Goal: Register for event/course

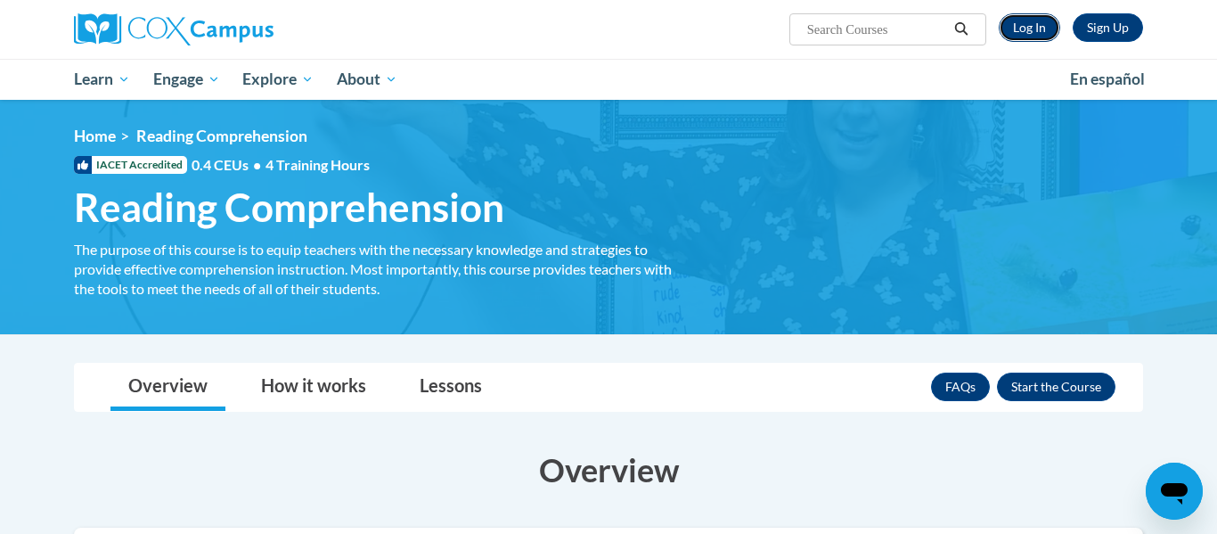
click at [1021, 30] on link "Log In" at bounding box center [1029, 27] width 61 height 29
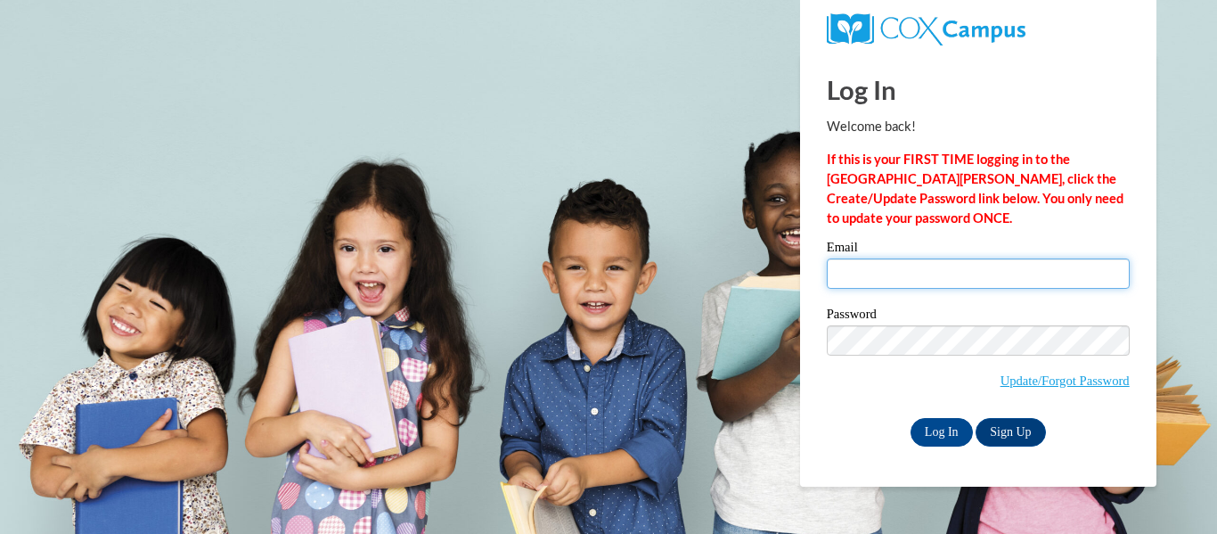
click at [971, 266] on input "Email" at bounding box center [978, 273] width 303 height 30
type input "prmauldin@valdosta.edu"
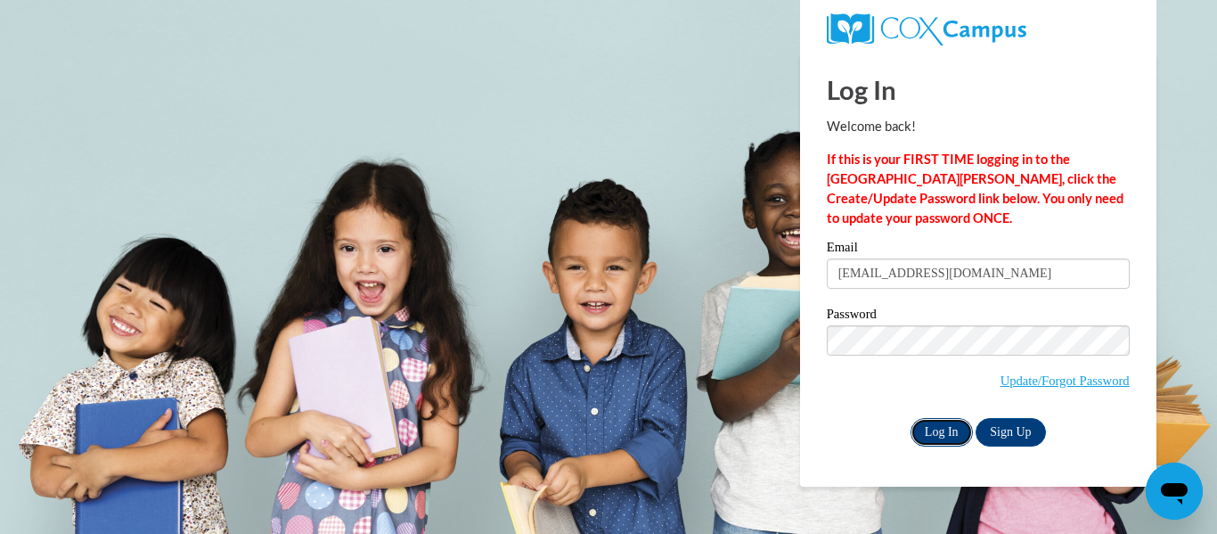
click at [951, 431] on input "Log In" at bounding box center [942, 432] width 62 height 29
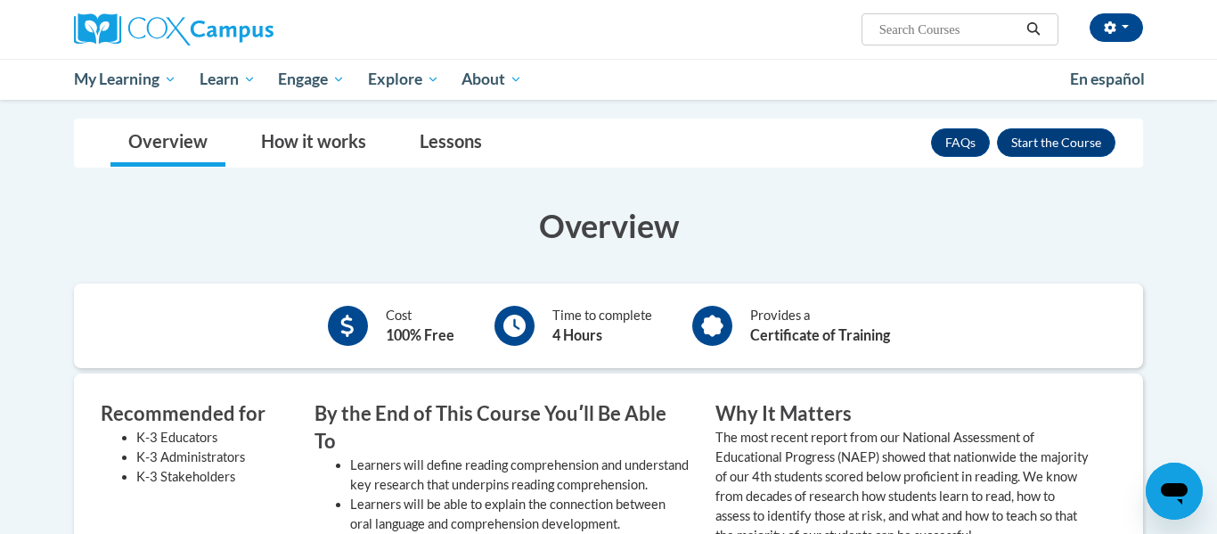
scroll to position [245, 0]
click at [1028, 144] on button "Enroll" at bounding box center [1056, 141] width 119 height 29
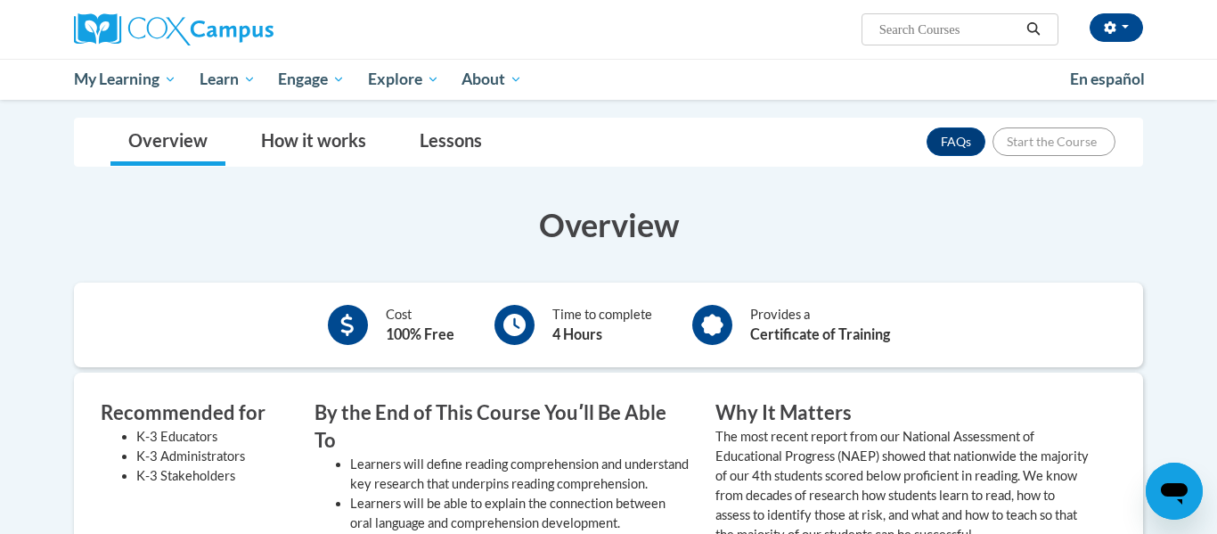
scroll to position [0, 0]
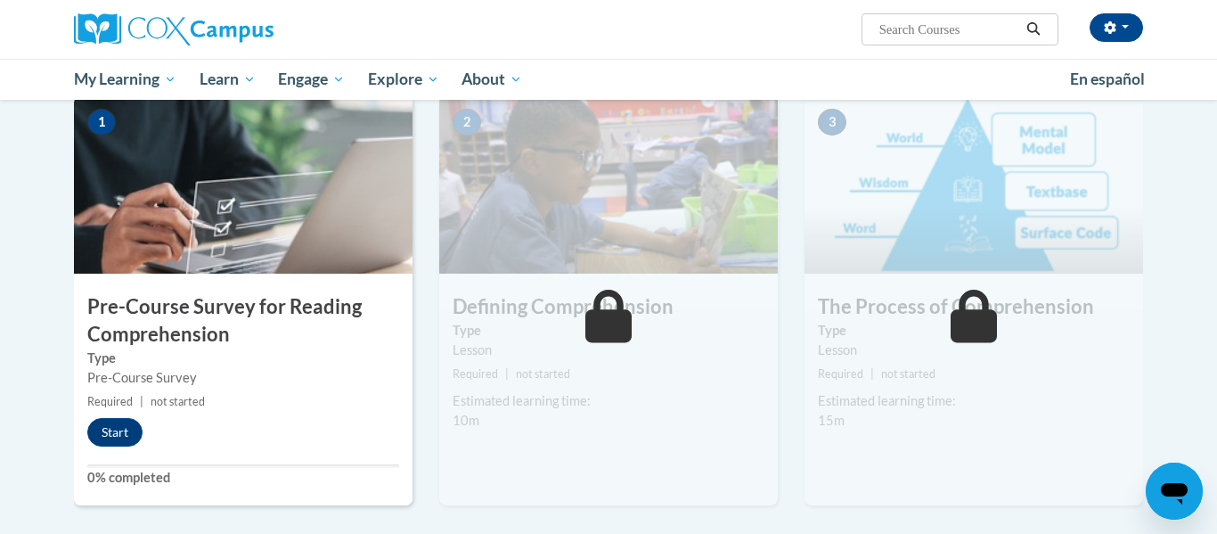
scroll to position [367, 0]
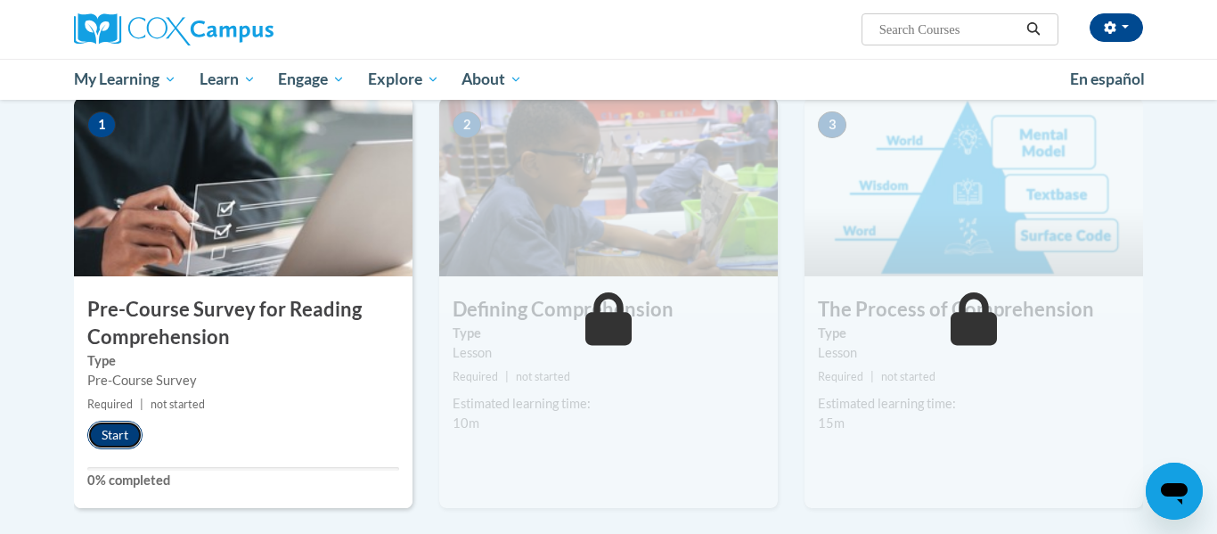
click at [121, 431] on button "Start" at bounding box center [114, 435] width 55 height 29
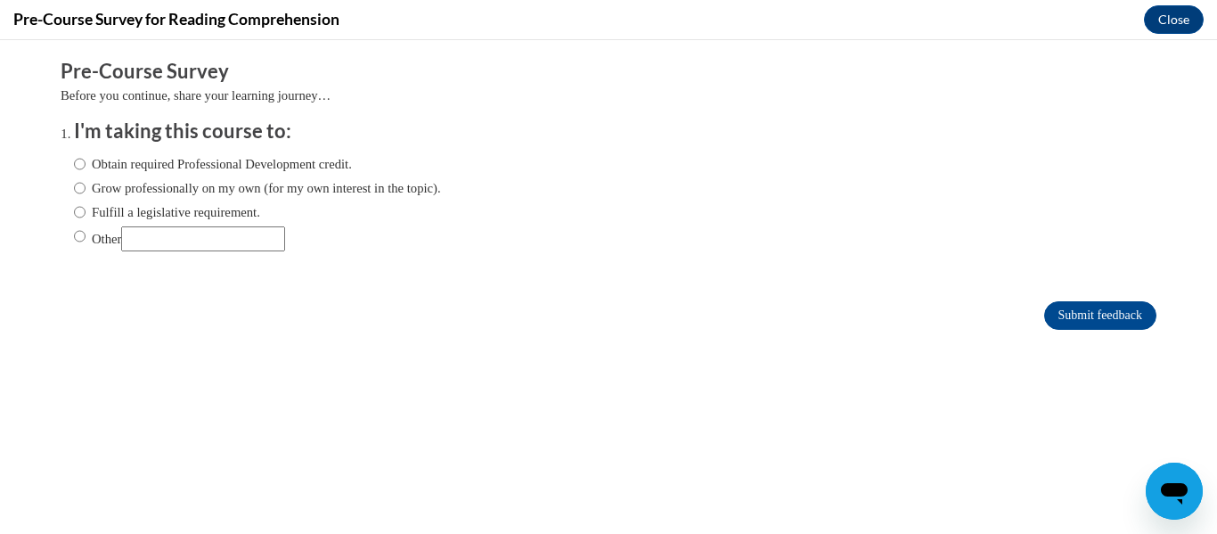
scroll to position [0, 0]
click at [216, 230] on input "Other" at bounding box center [203, 238] width 164 height 25
type input "Required for a college class"
click at [1067, 313] on input "Submit feedback" at bounding box center [1100, 315] width 112 height 29
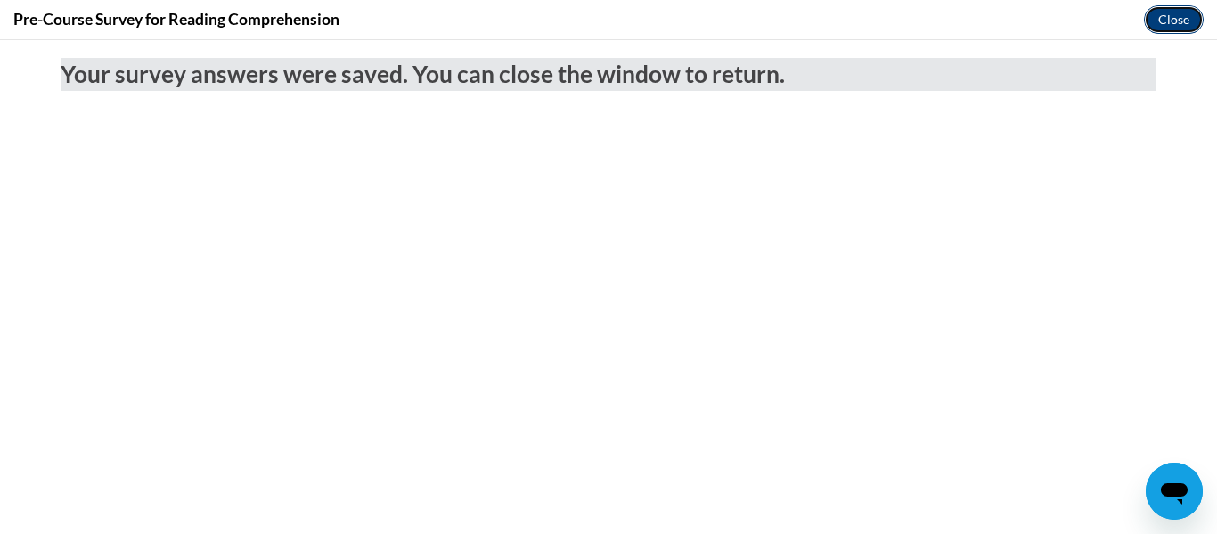
click at [1167, 15] on button "Close" at bounding box center [1174, 19] width 60 height 29
